Goal: Task Accomplishment & Management: Use online tool/utility

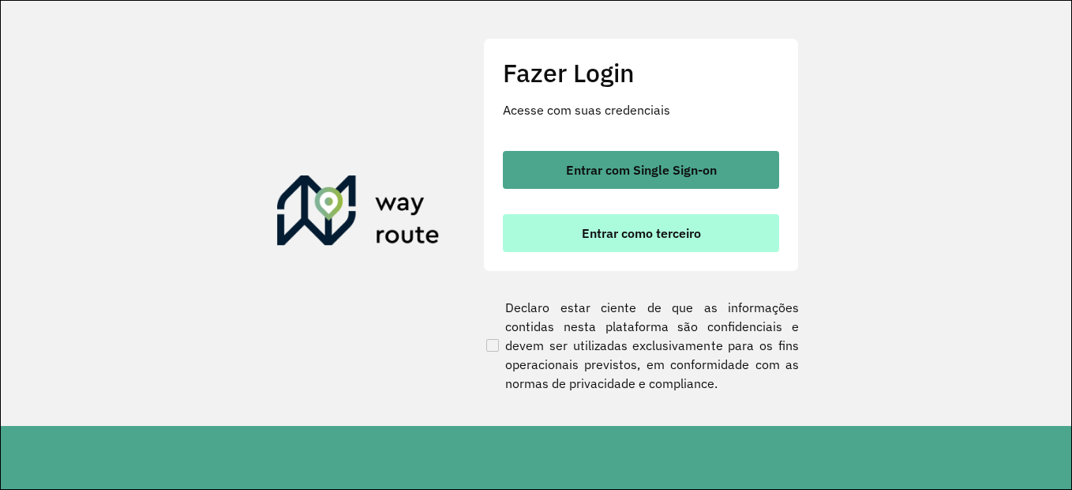
click at [717, 220] on button "Entrar como terceiro" at bounding box center [641, 233] width 276 height 38
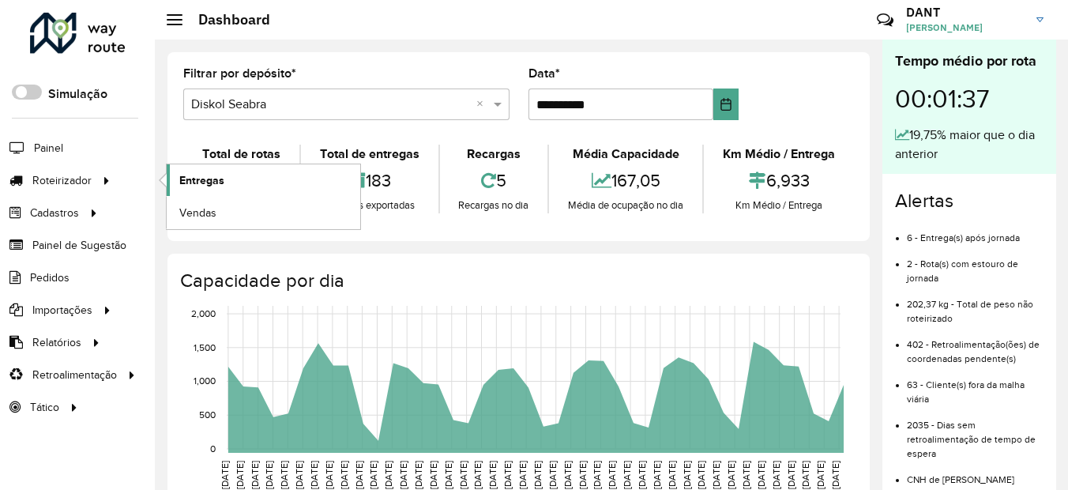
click at [193, 179] on span "Entregas" at bounding box center [201, 180] width 45 height 17
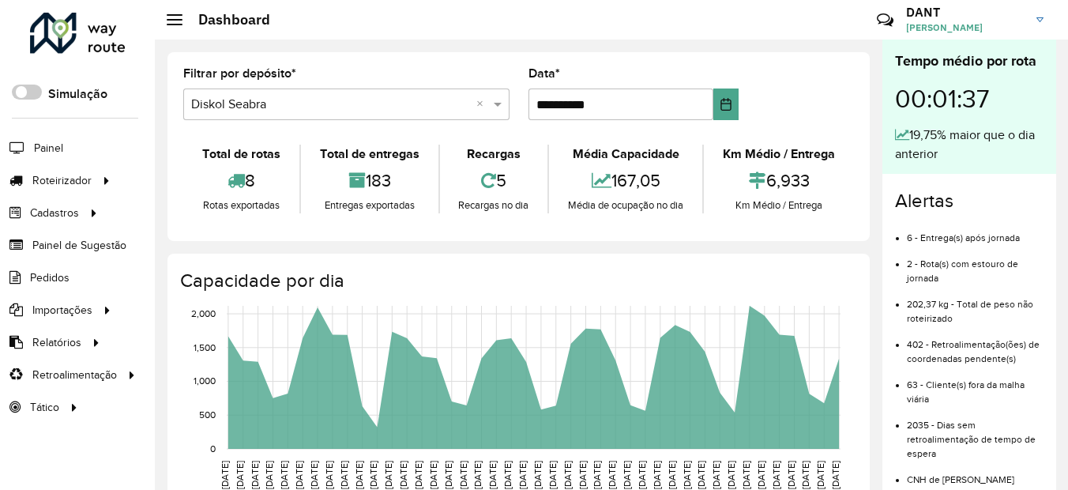
click at [1047, 23] on link "DANT DANT DOUGLAS ALVES ABREU" at bounding box center [980, 19] width 149 height 41
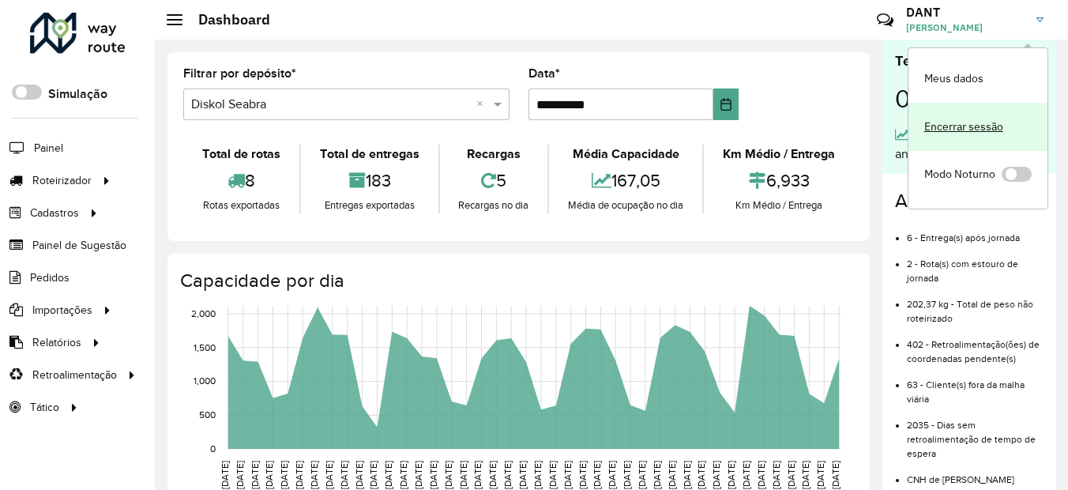
click at [974, 124] on link "Encerrar sessão" at bounding box center [977, 127] width 139 height 48
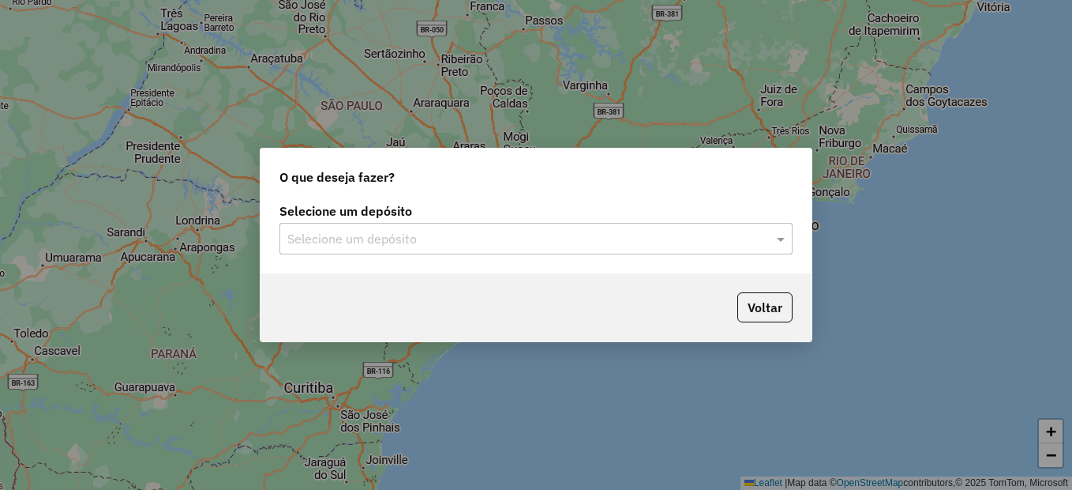
click at [319, 250] on div "Selecione um depósito" at bounding box center [536, 239] width 513 height 32
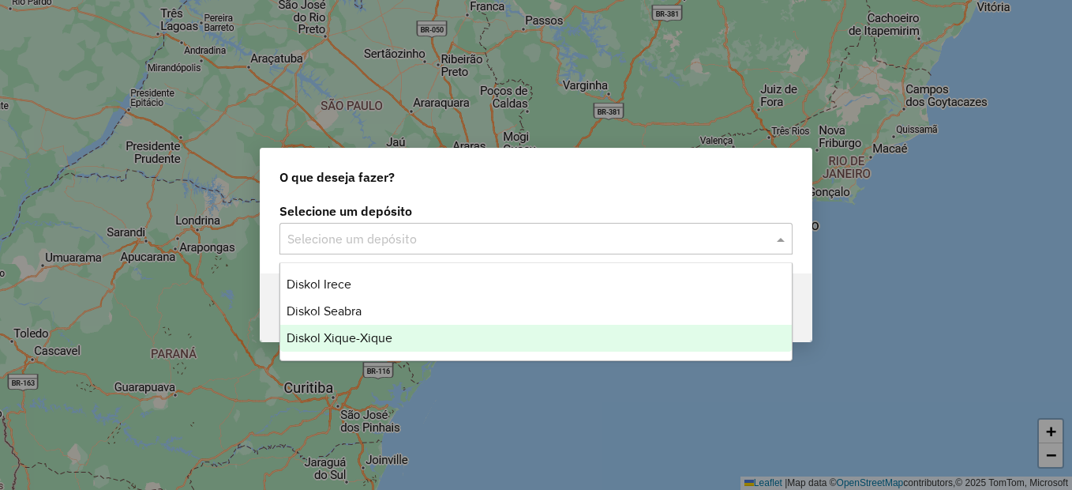
click at [326, 340] on span "Diskol Xique-Xique" at bounding box center [340, 337] width 106 height 13
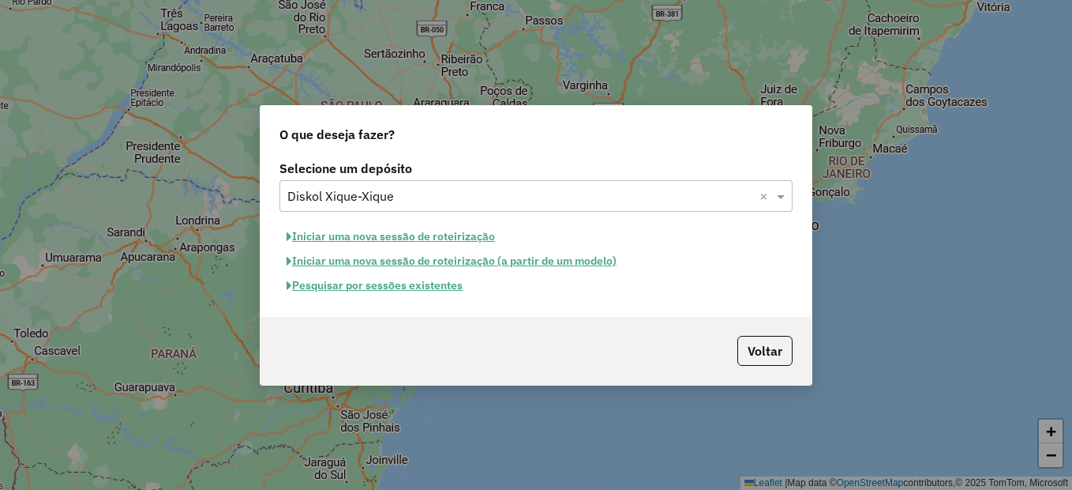
click at [336, 286] on button "Pesquisar por sessões existentes" at bounding box center [375, 285] width 190 height 24
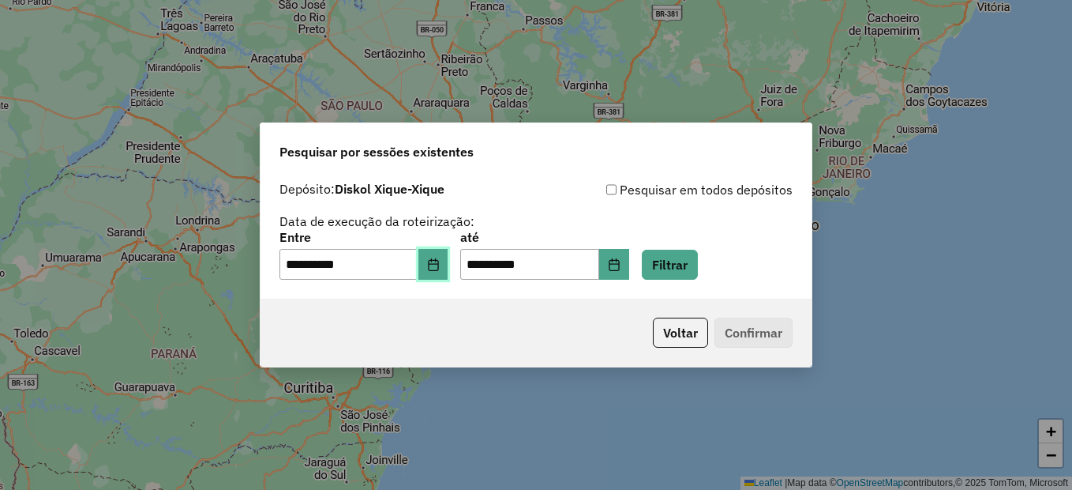
click at [438, 268] on icon "Choose Date" at bounding box center [433, 264] width 10 height 13
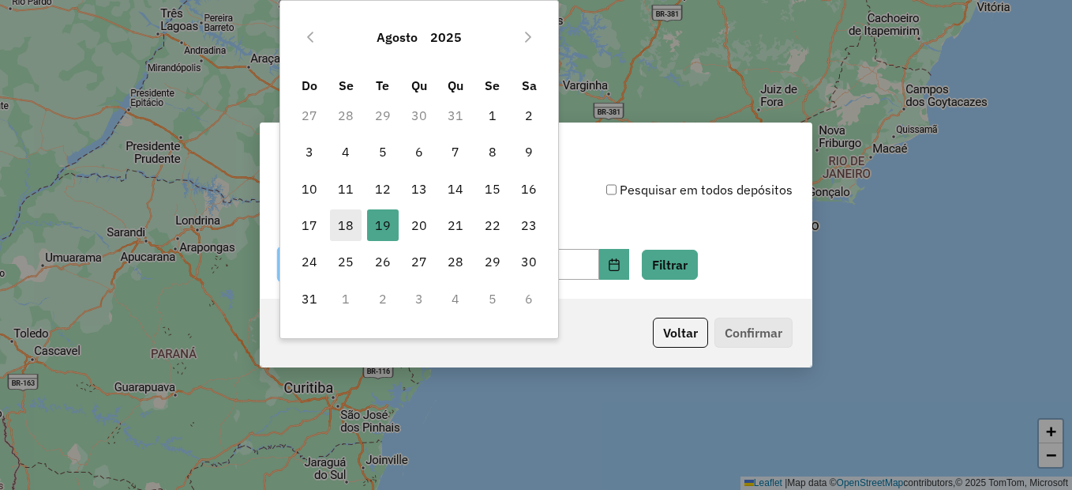
click at [351, 223] on span "18" at bounding box center [346, 225] width 32 height 32
type input "**********"
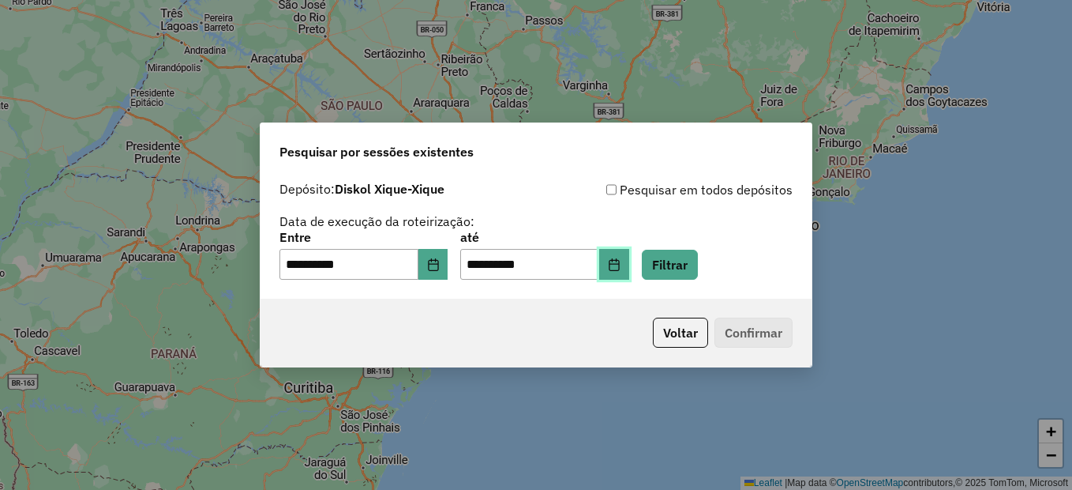
click at [629, 264] on button "Choose Date" at bounding box center [614, 265] width 30 height 32
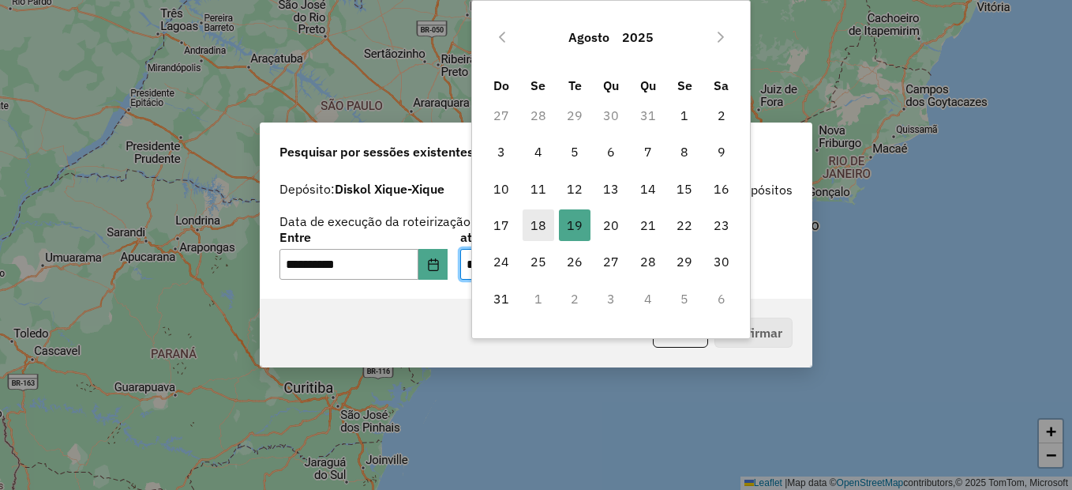
click at [535, 238] on span "18" at bounding box center [539, 225] width 32 height 32
type input "**********"
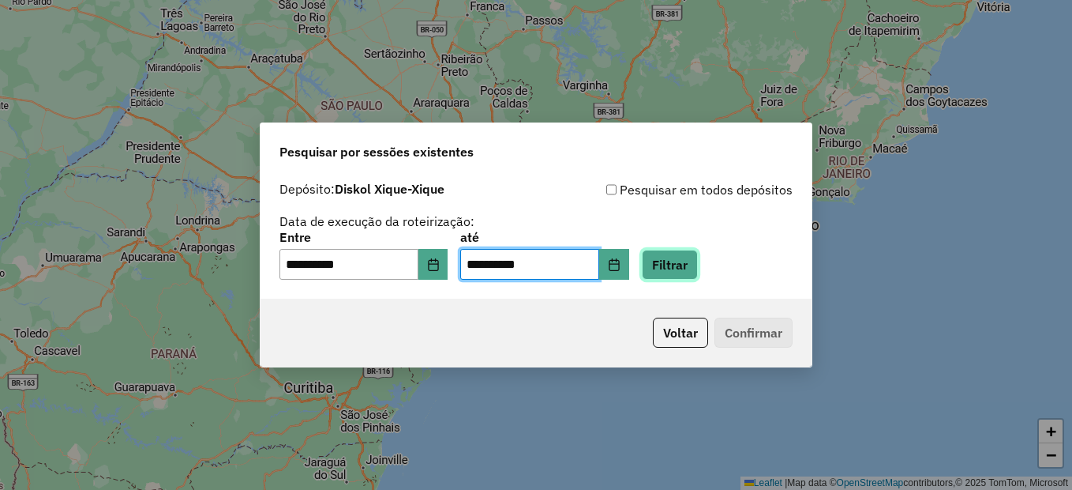
click at [698, 258] on button "Filtrar" at bounding box center [670, 265] width 56 height 30
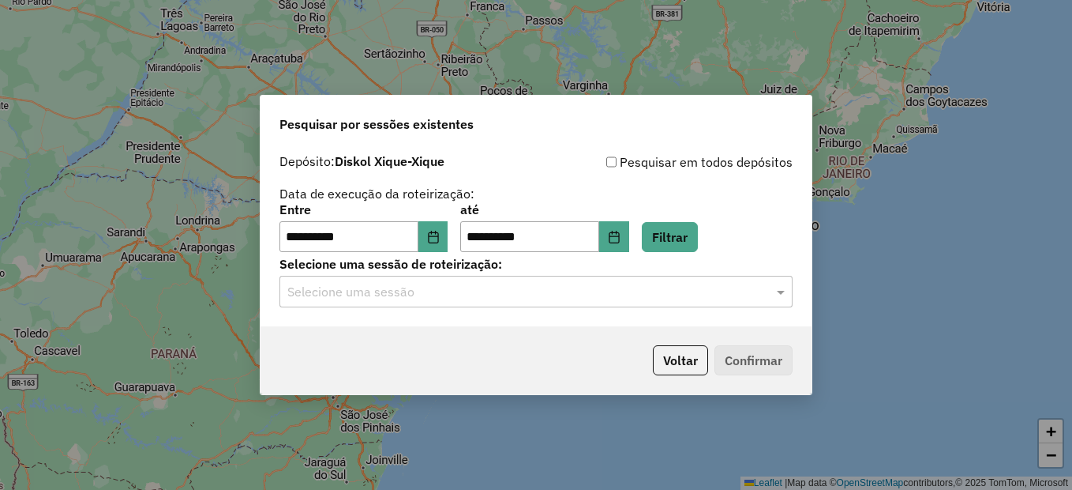
click at [398, 299] on input "text" at bounding box center [520, 292] width 466 height 19
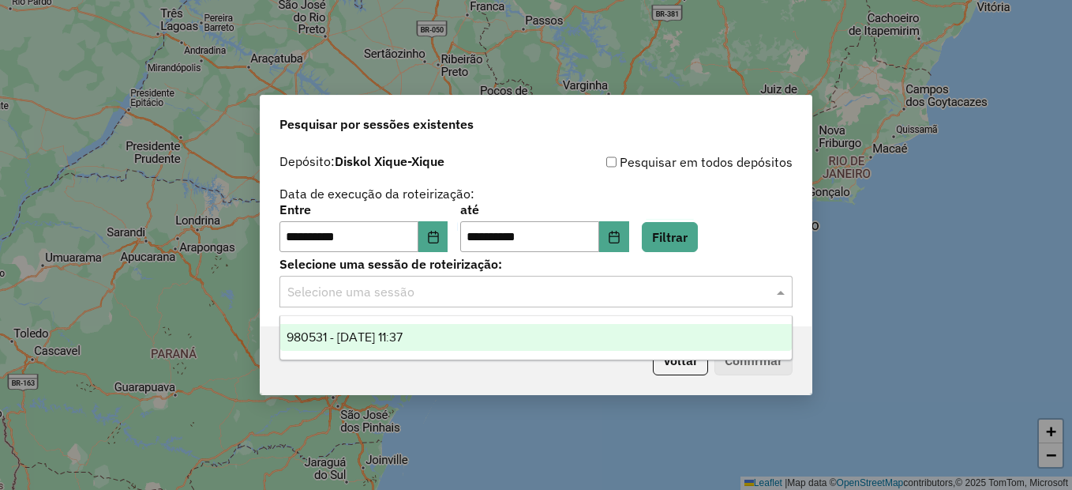
click at [403, 333] on span "980531 - 18/08/2025 11:37" at bounding box center [345, 336] width 116 height 13
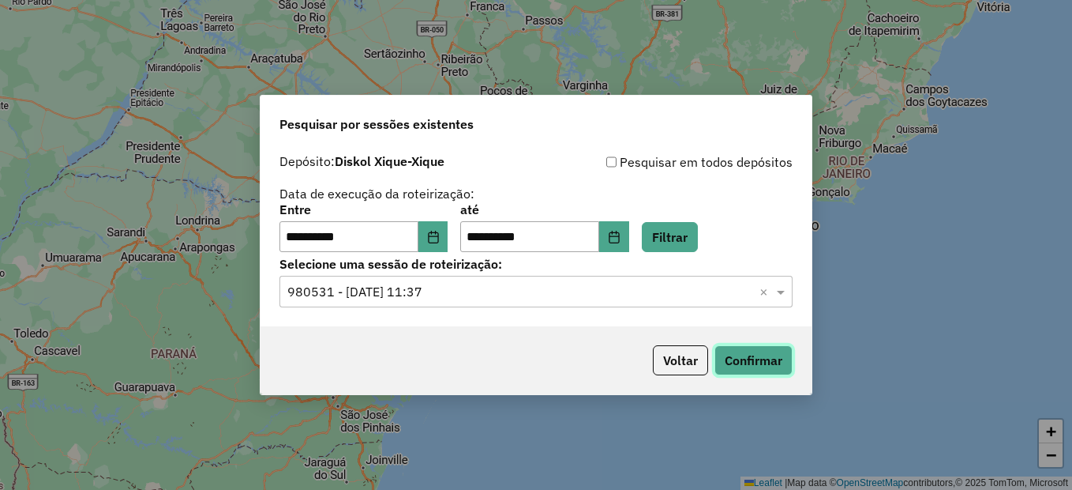
click at [770, 357] on button "Confirmar" at bounding box center [754, 360] width 78 height 30
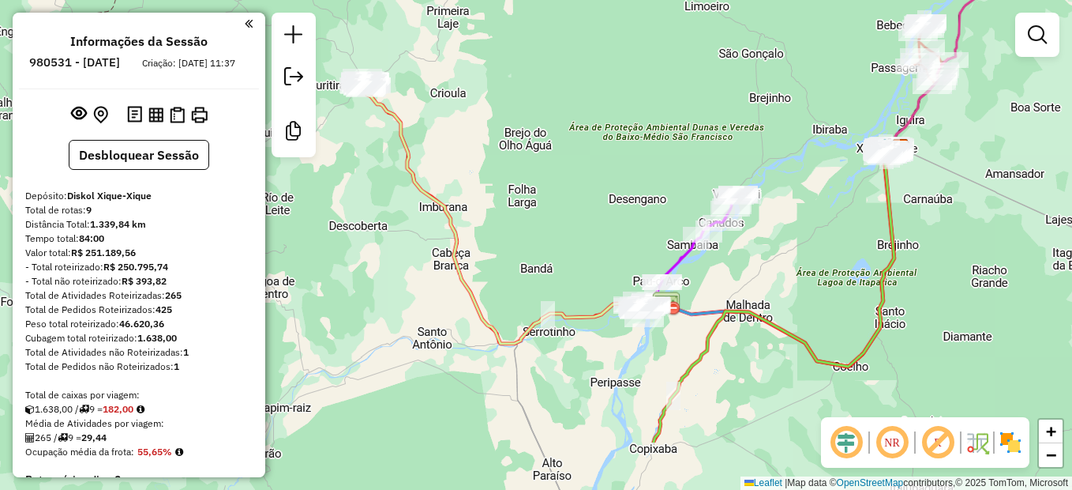
drag, startPoint x: 634, startPoint y: 293, endPoint x: 833, endPoint y: 300, distance: 199.1
click at [833, 300] on div "Janela de atendimento Grade de atendimento Capacidade Transportadoras Veículos …" at bounding box center [536, 245] width 1072 height 490
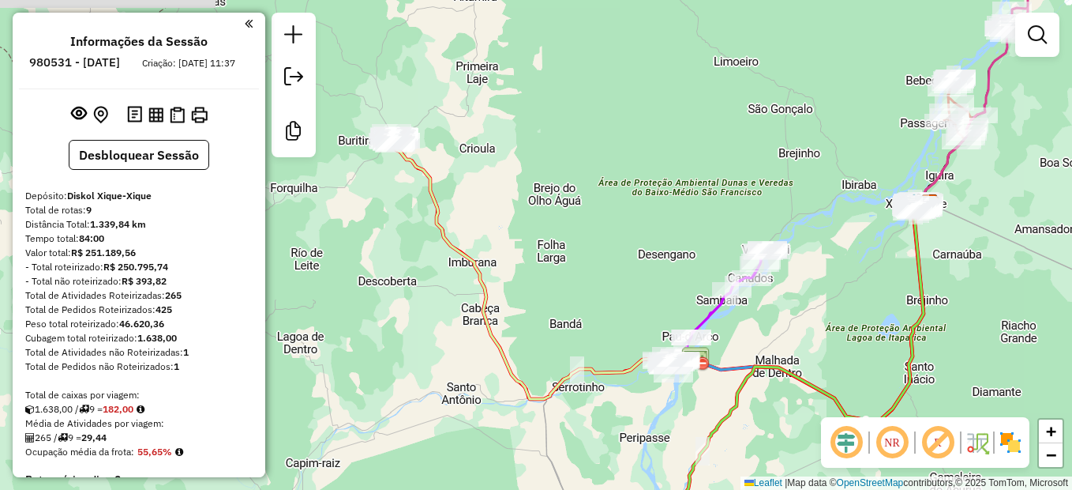
drag, startPoint x: 486, startPoint y: 240, endPoint x: 519, endPoint y: 284, distance: 55.3
click at [519, 284] on div "Janela de atendimento Grade de atendimento Capacidade Transportadoras Veículos …" at bounding box center [536, 245] width 1072 height 490
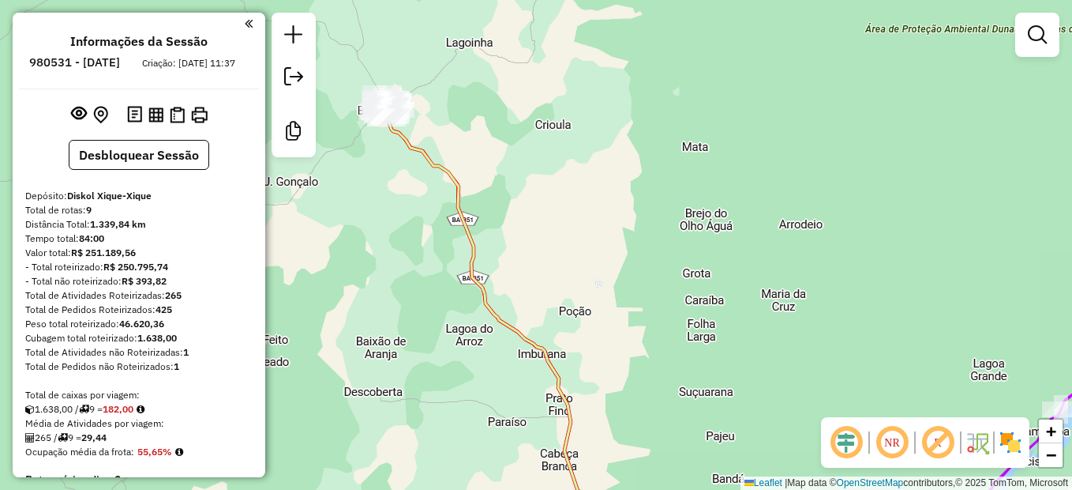
scroll to position [79, 0]
